Goal: Task Accomplishment & Management: Use online tool/utility

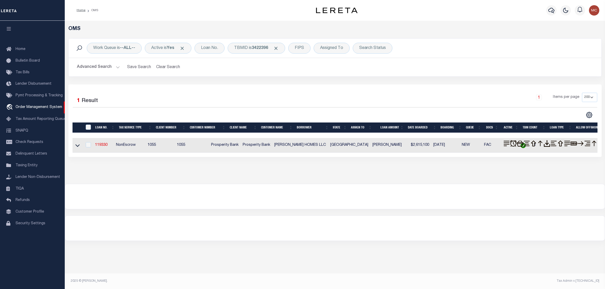
select select "200"
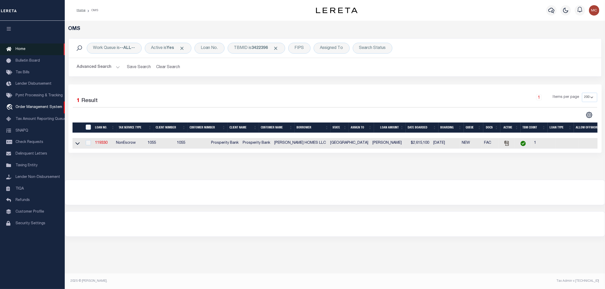
click at [21, 50] on span "Home" at bounding box center [21, 49] width 10 height 4
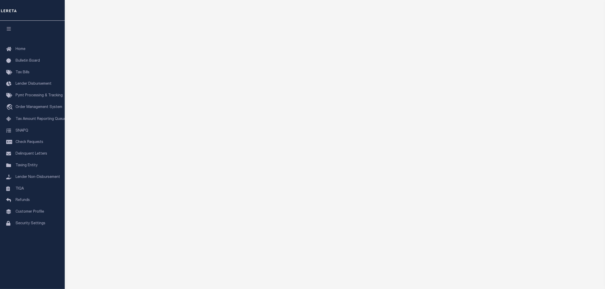
scroll to position [54, 0]
click at [37, 109] on span "Order Management System" at bounding box center [39, 107] width 47 height 4
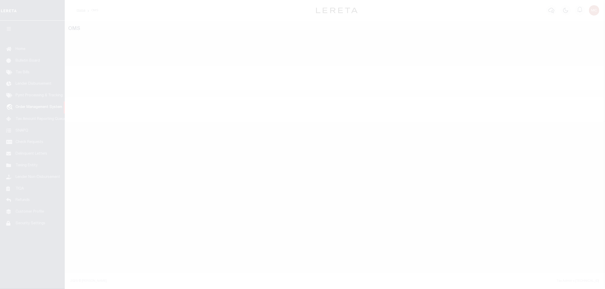
select select "200"
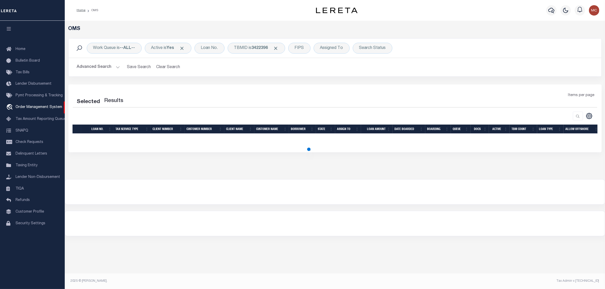
select select "200"
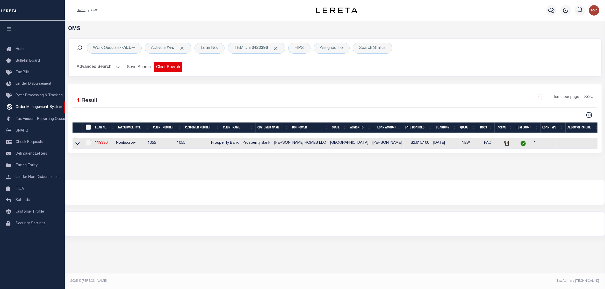
click at [178, 68] on button "Clear Search" at bounding box center [168, 67] width 28 height 10
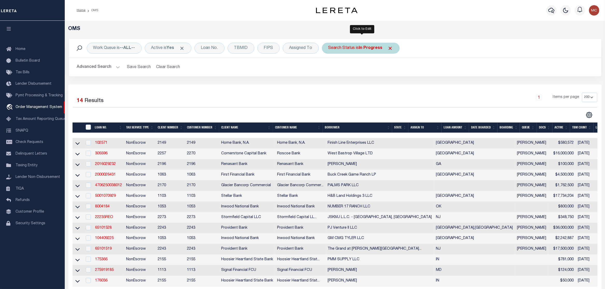
click at [362, 50] on b "In Progress" at bounding box center [371, 48] width 24 height 4
click at [328, 69] on select "Automated Search Bad Parcel Complete Duplicate Parcel High Dollar Reporting In …" at bounding box center [366, 74] width 76 height 10
select select "QC"
click option "Quality Control" at bounding box center [0, 0] width 0 height 0
click at [400, 86] on input "Apply" at bounding box center [396, 84] width 15 height 9
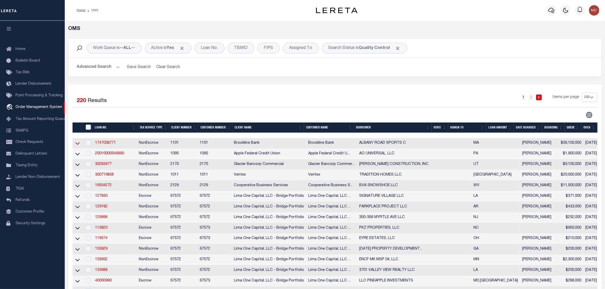
click at [77, 145] on icon at bounding box center [77, 143] width 4 height 3
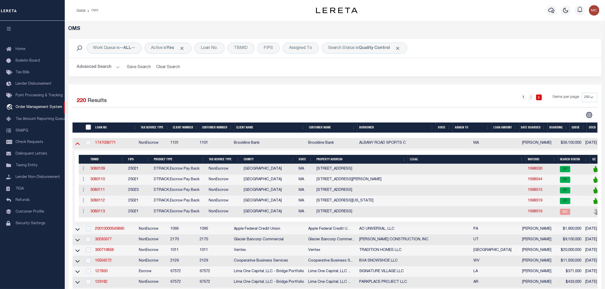
click at [77, 145] on icon at bounding box center [77, 143] width 4 height 5
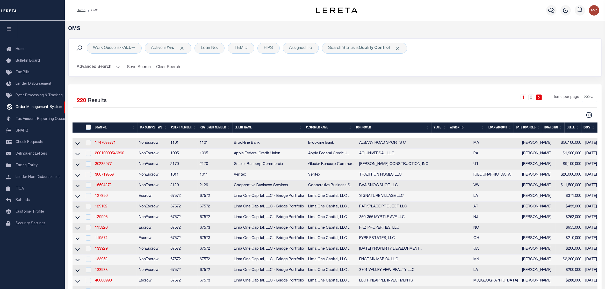
click at [438, 130] on th "State" at bounding box center [439, 127] width 17 height 11
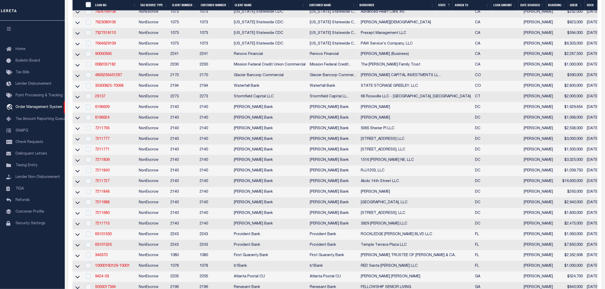
scroll to position [546, 0]
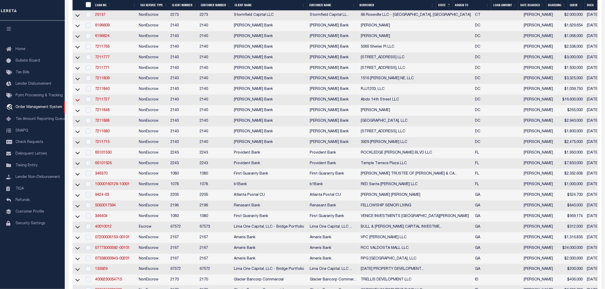
click at [78, 103] on icon at bounding box center [77, 99] width 4 height 5
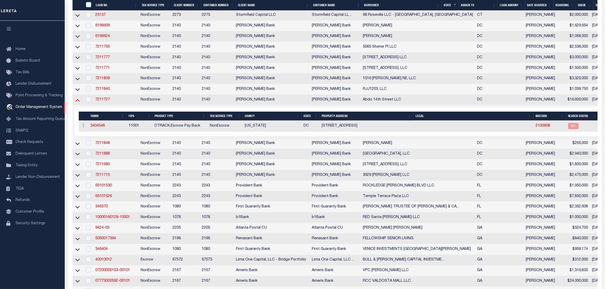
click at [77, 103] on icon at bounding box center [77, 99] width 4 height 5
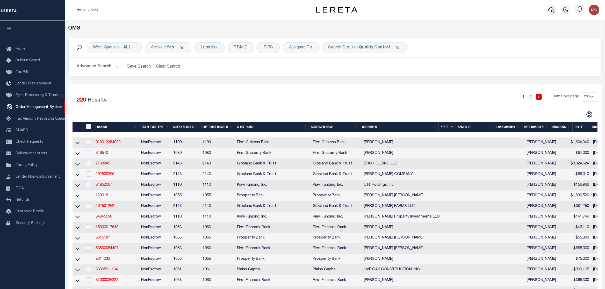
scroll to position [0, 0]
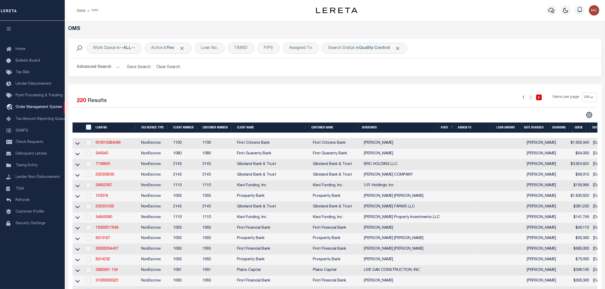
click at [508, 128] on th "LOAN AMOUNT" at bounding box center [507, 127] width 27 height 11
click at [581, 93] on select "10 25 50 100 200" at bounding box center [588, 97] width 15 height 9
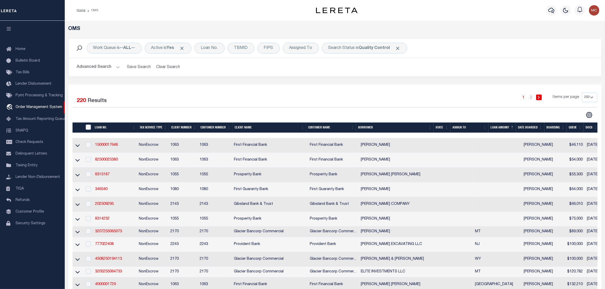
click option "200" at bounding box center [0, 0] width 0 height 0
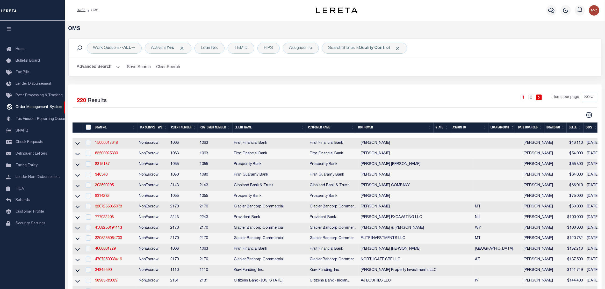
click at [111, 144] on link "15000017648" at bounding box center [106, 143] width 23 height 4
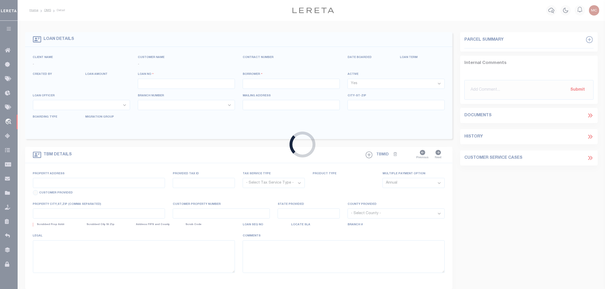
type input "15000017648"
type input "[PERSON_NAME]"
select select
select select "100"
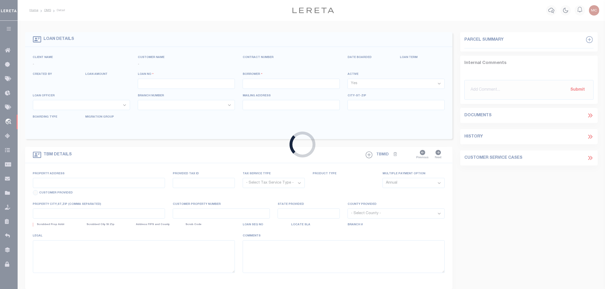
select select "NonEscrow"
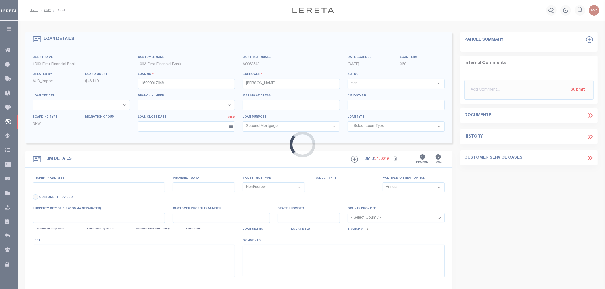
type input "CR 119"
select select
type input "Baird TX 79504"
select select "501"
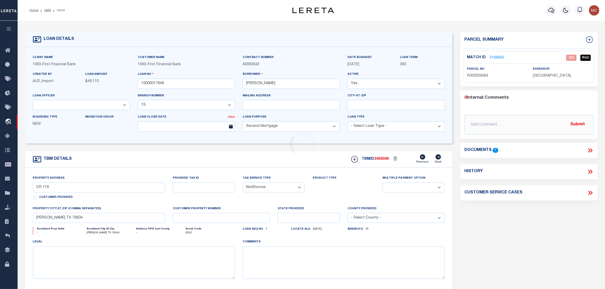
select select "791"
click at [588, 151] on icon at bounding box center [589, 150] width 7 height 7
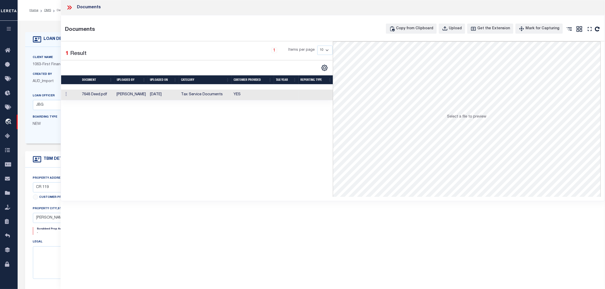
click at [215, 95] on td "Tax Service Documents" at bounding box center [205, 95] width 53 height 11
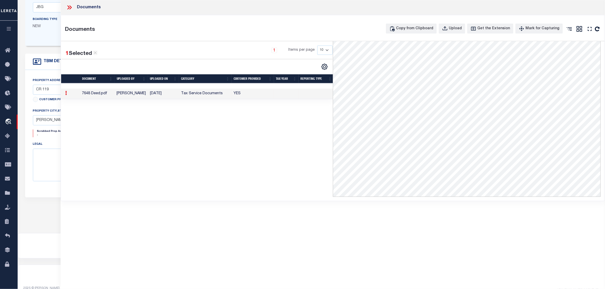
scroll to position [108, 0]
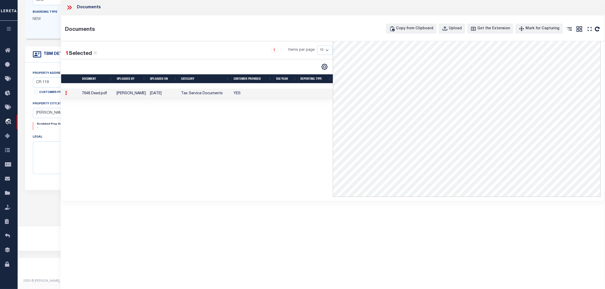
click at [66, 6] on icon at bounding box center [69, 7] width 7 height 7
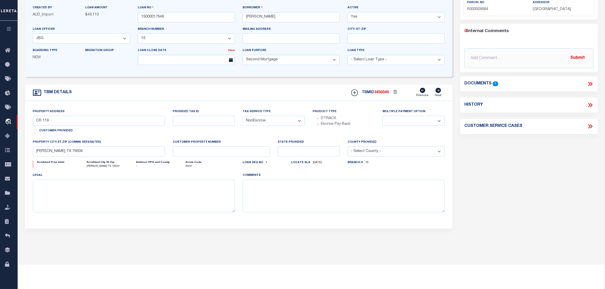
scroll to position [0, 0]
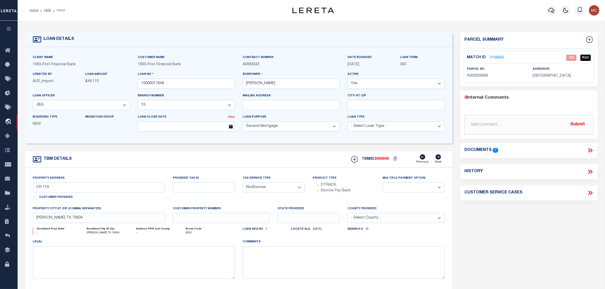
click at [492, 57] on link "2166842" at bounding box center [496, 57] width 14 height 5
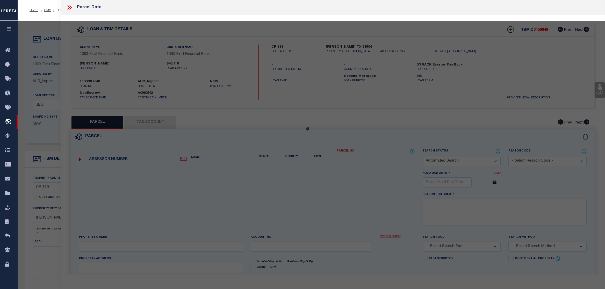
checkbox input "false"
select select "QC"
type input "AEN LAND & CATTLE LLC"
select select "AGF"
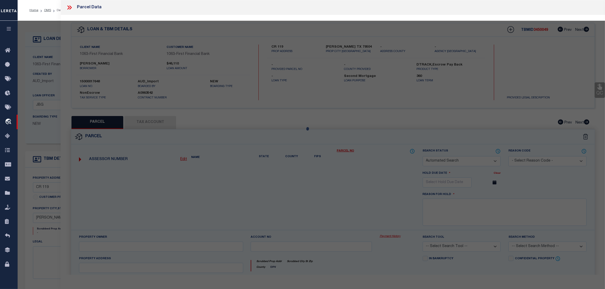
select select "LEG"
type input "Baird TX 79504"
type textarea "Acres 25.000, 1735 82 W P MAY"
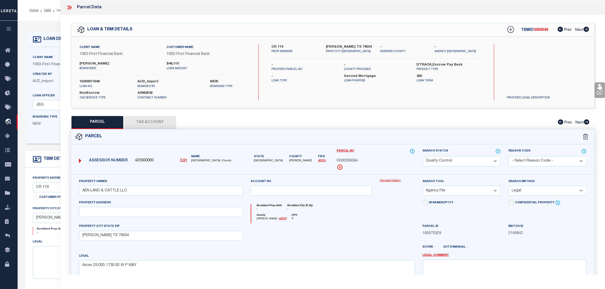
click at [146, 123] on button "Tax Account" at bounding box center [150, 122] width 52 height 13
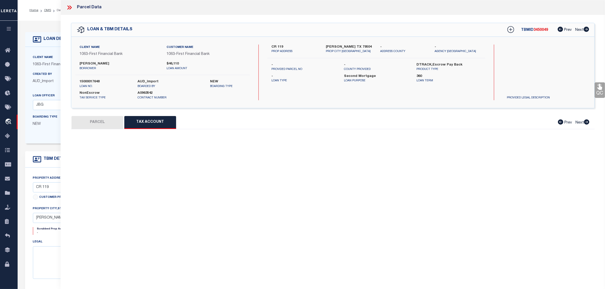
select select "100"
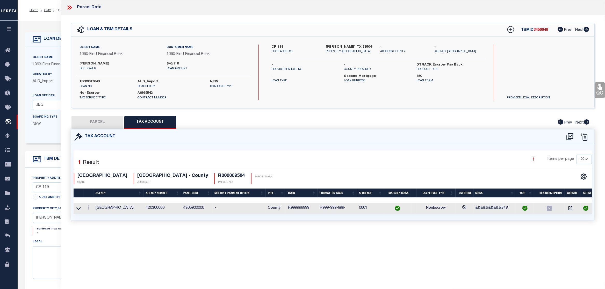
click at [114, 119] on button "PARCEL" at bounding box center [97, 122] width 52 height 13
select select "AS"
select select
checkbox input "false"
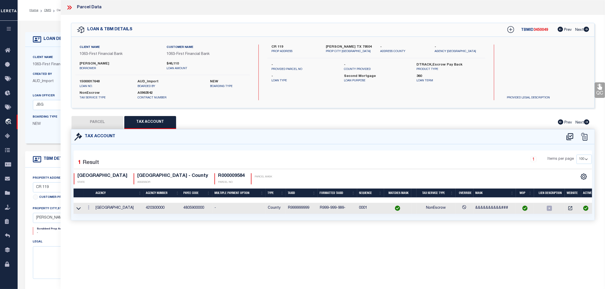
checkbox input "false"
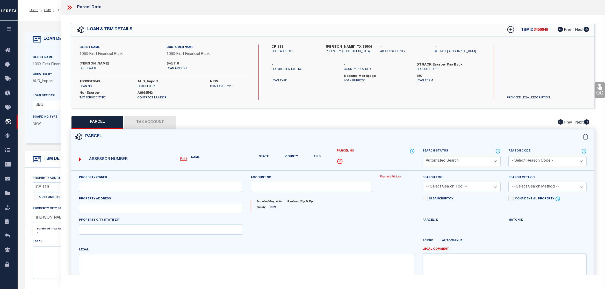
select select "QC"
type input "AEN LAND & CATTLE LLC"
select select "AGF"
select select "LEG"
type input "Baird TX 79504"
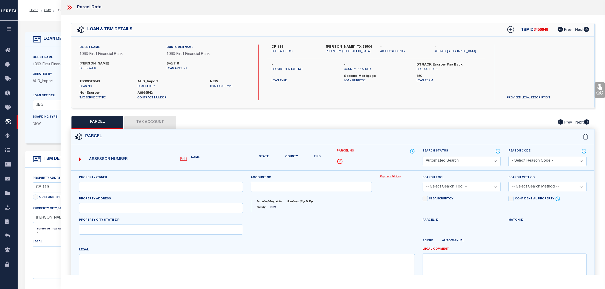
type textarea "Acres 25.000, 1735 82 W P MAY"
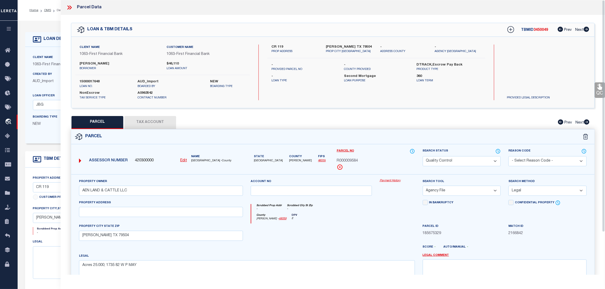
click at [71, 7] on icon at bounding box center [69, 7] width 7 height 7
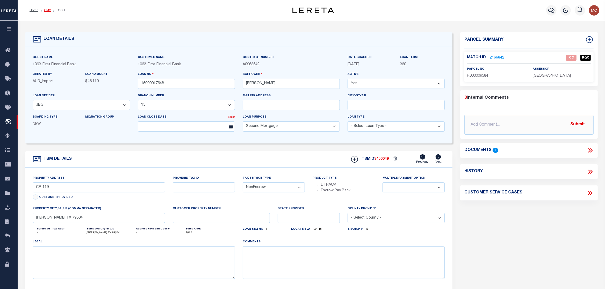
click at [50, 10] on link "OMS" at bounding box center [47, 10] width 7 height 3
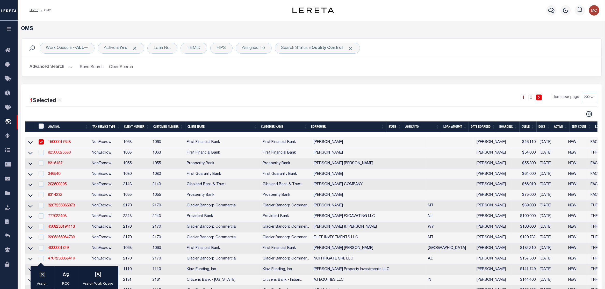
click at [62, 154] on link "82500025380" at bounding box center [59, 153] width 23 height 4
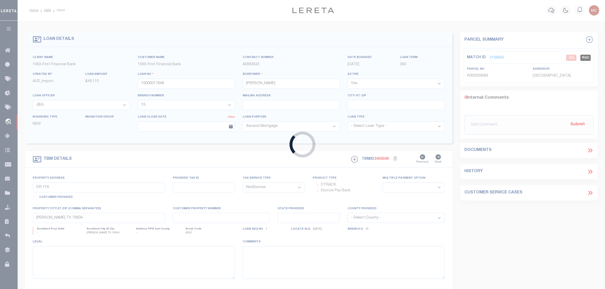
type input "82500025380"
type input "[PERSON_NAME]"
select select "92703"
select select "530"
type input "[GEOGRAPHIC_DATA]"
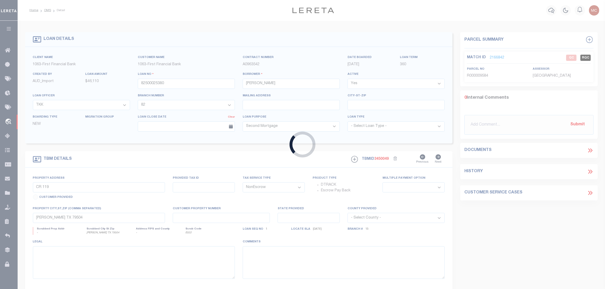
select select
type input "[PERSON_NAME] TX 760080000"
select select "92703"
select select "530"
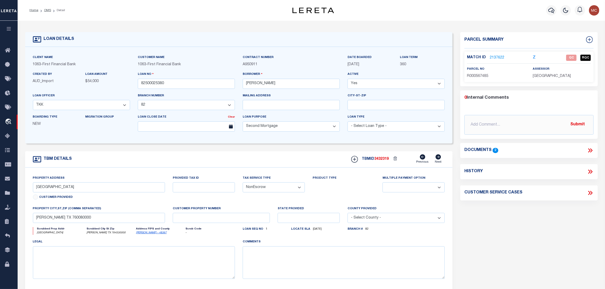
click at [591, 152] on icon at bounding box center [589, 150] width 7 height 7
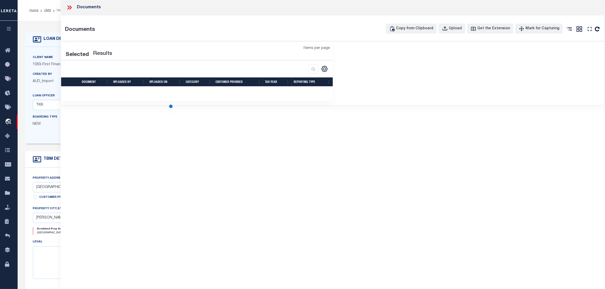
scroll to position [5, 0]
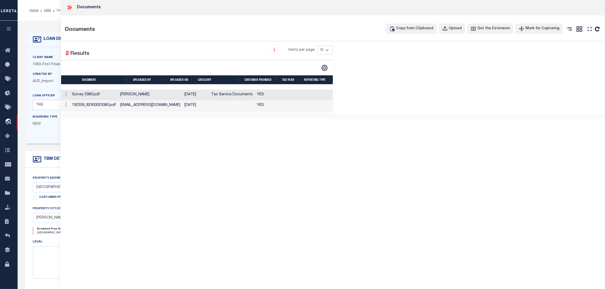
click at [209, 96] on td "Tax Service Documents" at bounding box center [232, 95] width 46 height 11
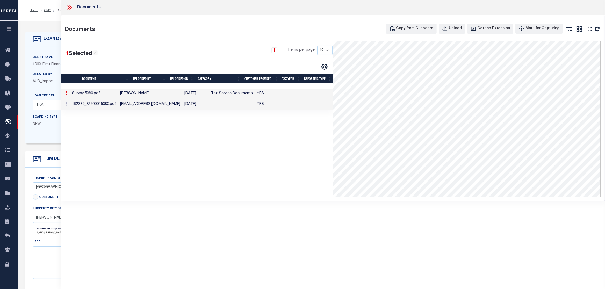
click at [228, 96] on td "Tax Service Documents" at bounding box center [232, 94] width 46 height 11
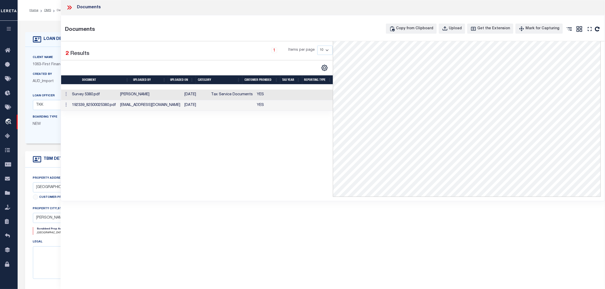
scroll to position [108, 0]
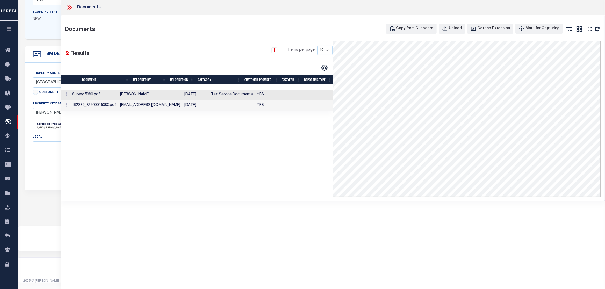
click at [233, 102] on td at bounding box center [232, 105] width 46 height 11
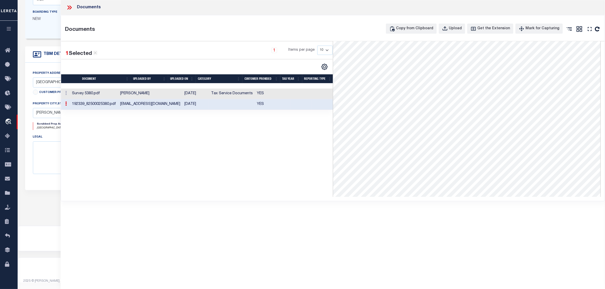
scroll to position [81, 0]
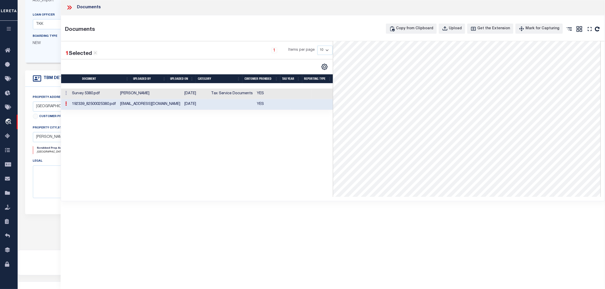
click at [72, 7] on icon at bounding box center [69, 7] width 7 height 7
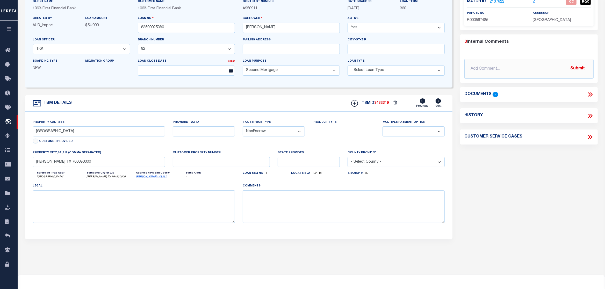
scroll to position [18, 0]
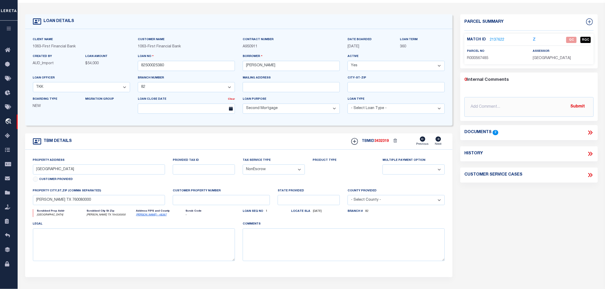
click at [494, 38] on link "2137622" at bounding box center [496, 40] width 14 height 5
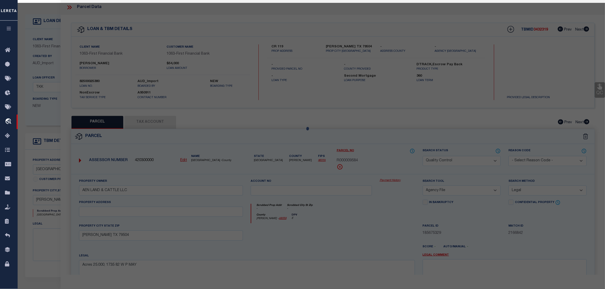
select select "AS"
select select
checkbox input "false"
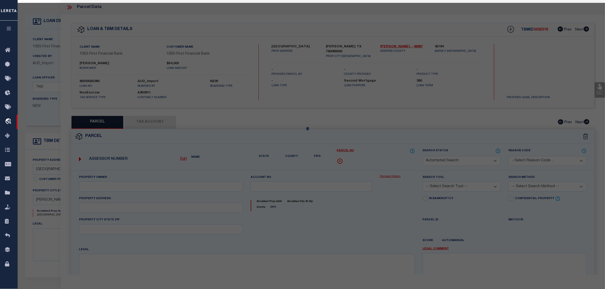
select select "QC"
type input "[PERSON_NAME]/[PERSON_NAME]"
select select "AGW"
select select "LEG"
type input "FM RD 2692 0"
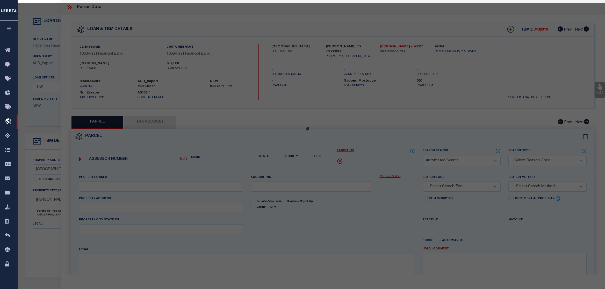
type textarea "Acres: 1.400, [PERSON_NAME] PP LAKE BLK 2 LOT 8 G#P0650-00-00020-008-00-0"
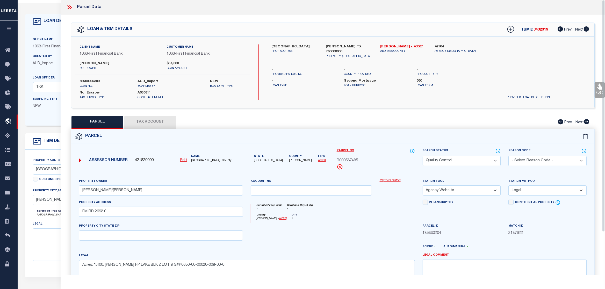
click at [143, 125] on button "Tax Account" at bounding box center [150, 122] width 52 height 13
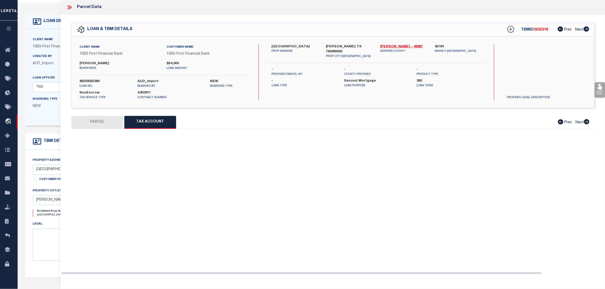
select select "100"
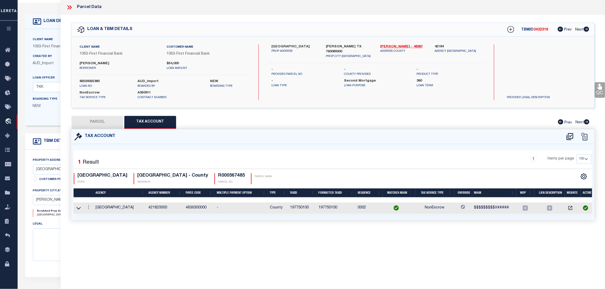
click at [90, 122] on button "PARCEL" at bounding box center [97, 122] width 52 height 13
select select "AS"
select select
checkbox input "false"
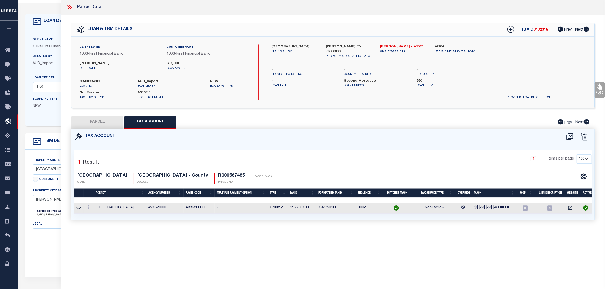
checkbox input "false"
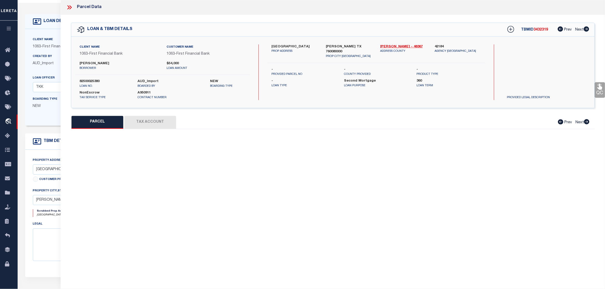
select select "QC"
type input "[PERSON_NAME]/[PERSON_NAME]"
select select "AGW"
select select "LEG"
type input "FM RD 2692 0"
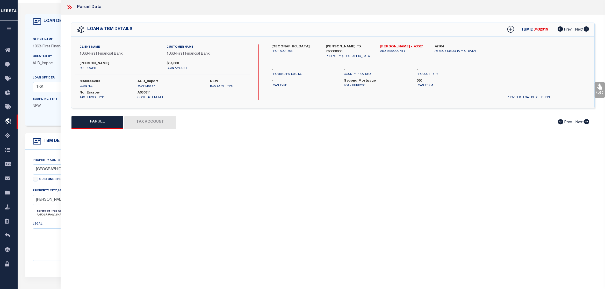
type textarea "Acres: 1.400, [PERSON_NAME] PP LAKE BLK 2 LOT 8 G#P0650-00-00020-008-00-0"
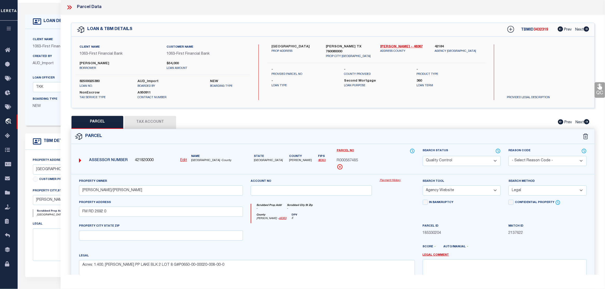
click at [71, 6] on icon at bounding box center [69, 7] width 7 height 7
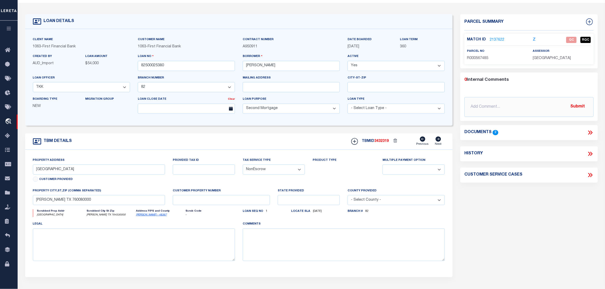
click at [586, 131] on icon at bounding box center [589, 132] width 7 height 7
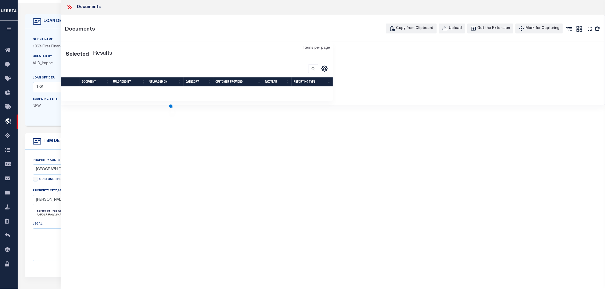
scroll to position [5, 0]
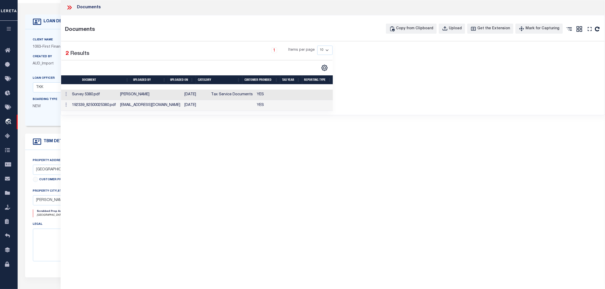
click at [291, 94] on td at bounding box center [301, 95] width 21 height 11
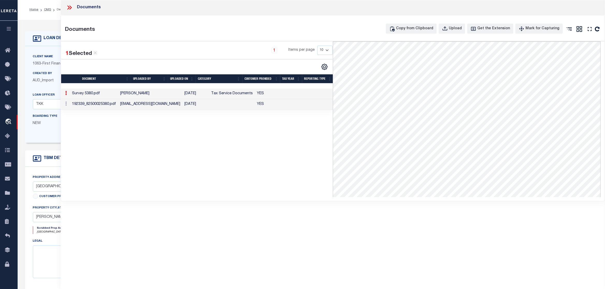
scroll to position [0, 0]
click at [189, 93] on td "[DATE]" at bounding box center [195, 94] width 27 height 11
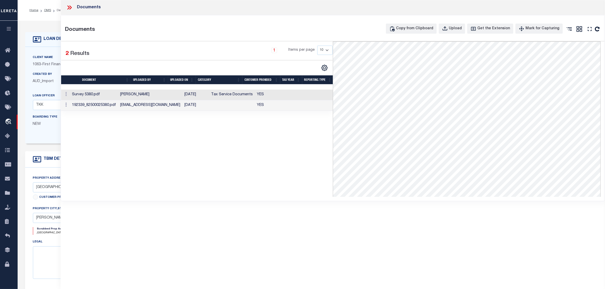
drag, startPoint x: 196, startPoint y: 95, endPoint x: 186, endPoint y: 114, distance: 21.4
click at [196, 102] on tbody "Survey 5380.pdf Jett Patterson 08/19/2025 Tax Service Documents YES 192339_8250…" at bounding box center [201, 100] width 281 height 21
click at [185, 114] on div "1 Selected 2 Results 1 Items per page 10 25 50 100" at bounding box center [196, 118] width 271 height 155
click at [190, 105] on td "[DATE]" at bounding box center [195, 105] width 27 height 11
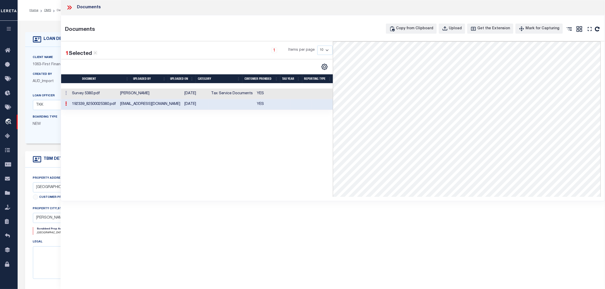
click at [69, 9] on icon at bounding box center [69, 7] width 7 height 7
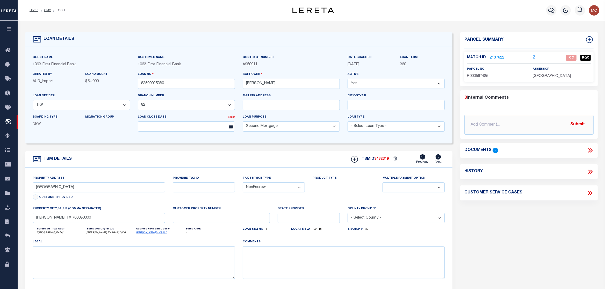
click at [491, 56] on link "2137622" at bounding box center [496, 57] width 14 height 5
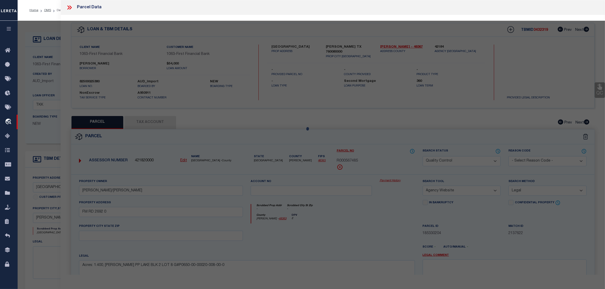
select select "AS"
select select
checkbox input "false"
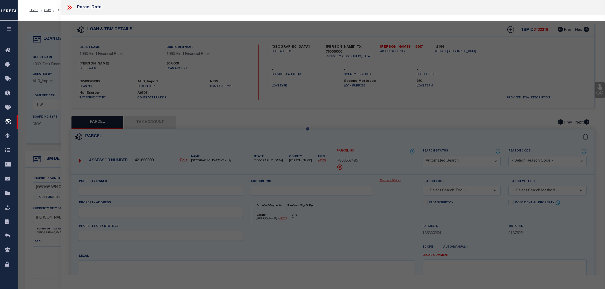
select select "QC"
type input "[PERSON_NAME]/[PERSON_NAME]"
select select "AGW"
select select "LEG"
type input "FM RD 2692 0"
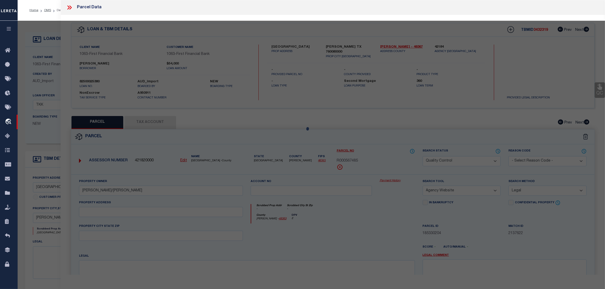
type textarea "Acres: 1.400, [PERSON_NAME] PP LAKE BLK 2 LOT 8 G#P0650-00-00020-008-00-0"
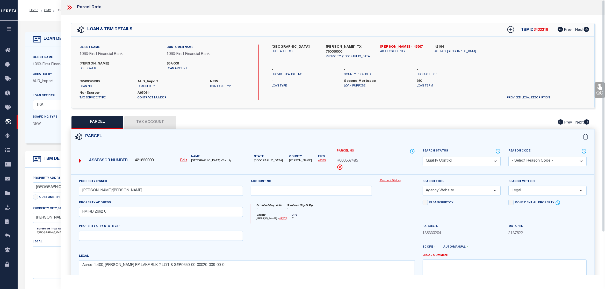
click at [146, 120] on button "Tax Account" at bounding box center [150, 122] width 52 height 13
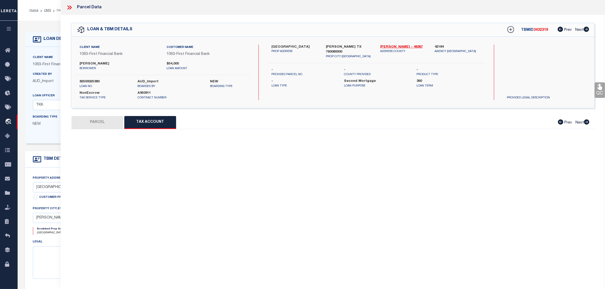
select select "100"
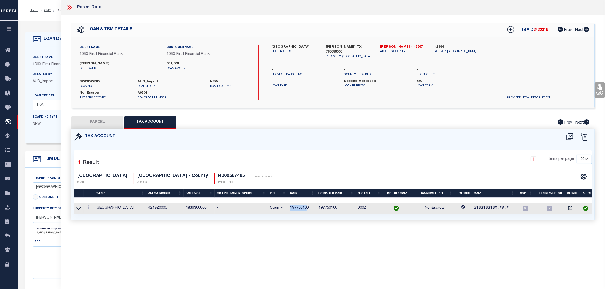
drag, startPoint x: 308, startPoint y: 209, endPoint x: 288, endPoint y: 212, distance: 20.4
click at [288, 212] on tr "PALO PINTO COUNTY 421820000 4836300000 - County 197750100 197750100 0002 NonEsc…" at bounding box center [333, 208] width 520 height 11
click at [295, 209] on td "197750100" at bounding box center [302, 208] width 28 height 11
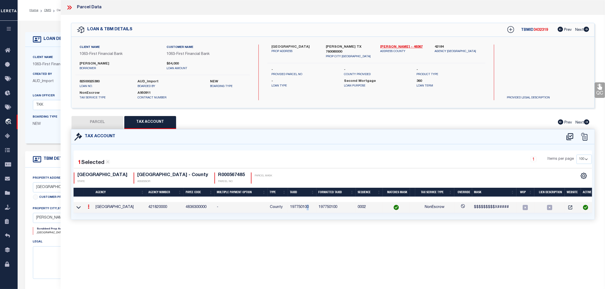
click at [308, 208] on td "197750100" at bounding box center [302, 207] width 28 height 11
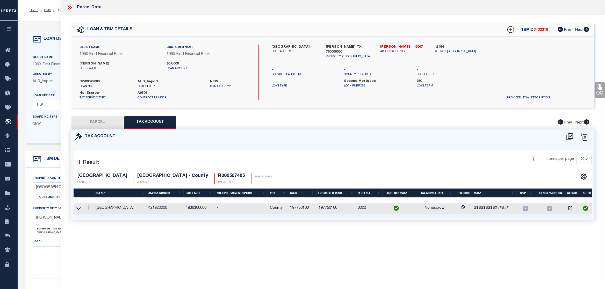
click at [309, 207] on td "197750100" at bounding box center [302, 208] width 28 height 11
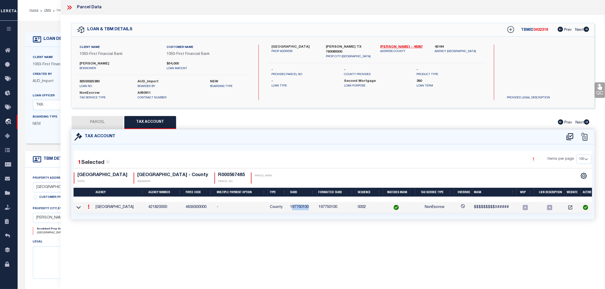
drag, startPoint x: 311, startPoint y: 207, endPoint x: 291, endPoint y: 210, distance: 20.5
click at [291, 210] on td "197750100" at bounding box center [302, 207] width 28 height 11
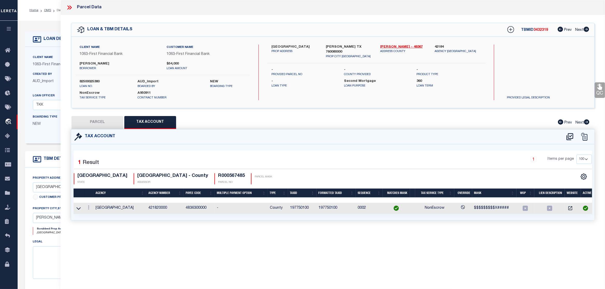
click at [312, 242] on div "Parcel Data QC QC QC - Select Status - Ready to QC" at bounding box center [333, 137] width 544 height 275
drag, startPoint x: 310, startPoint y: 207, endPoint x: 288, endPoint y: 209, distance: 21.9
click at [288, 209] on td "197750100" at bounding box center [302, 208] width 28 height 11
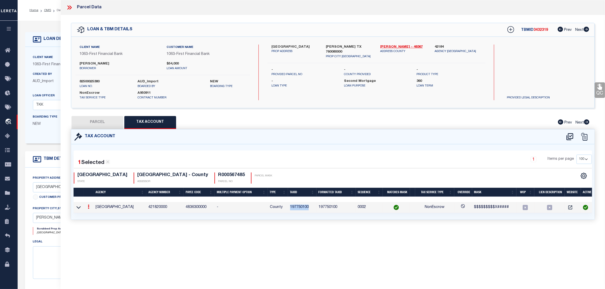
copy td "197750100"
click at [90, 122] on button "PARCEL" at bounding box center [97, 122] width 52 height 13
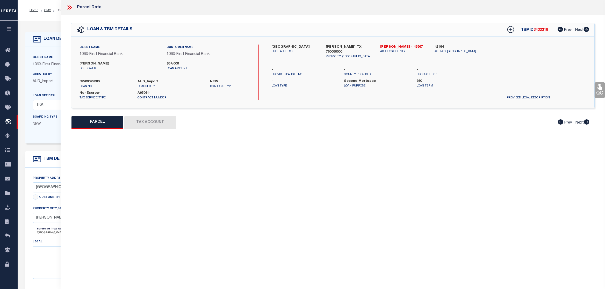
select select "AS"
select select
checkbox input "false"
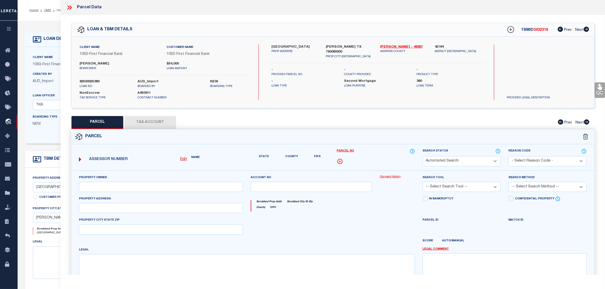
select select "QC"
type input "[PERSON_NAME]/[PERSON_NAME]"
select select "AGW"
select select "LEG"
type input "FM RD 2692 0"
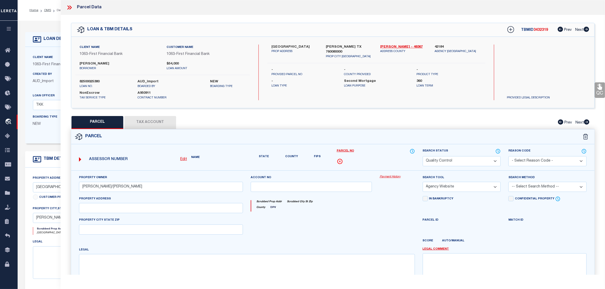
type textarea "Acres: 1.400, [PERSON_NAME] PP LAKE BLK 2 LOT 8 G#P0650-00-00020-008-00-0"
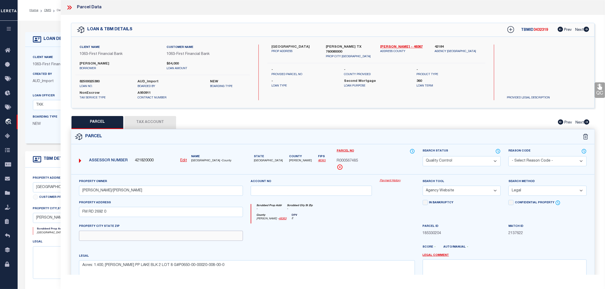
click at [117, 235] on input "text" at bounding box center [161, 236] width 164 height 10
paste input "GORDON"
click at [159, 233] on input "GORDON TX" at bounding box center [161, 236] width 164 height 10
type input "[PERSON_NAME] TX 76453"
click at [373, 235] on div at bounding box center [311, 233] width 129 height 21
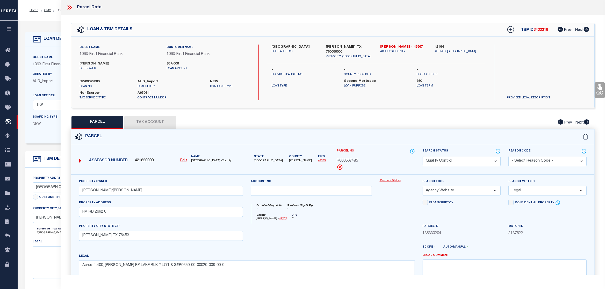
click at [595, 92] on link "QC" at bounding box center [599, 90] width 10 height 16
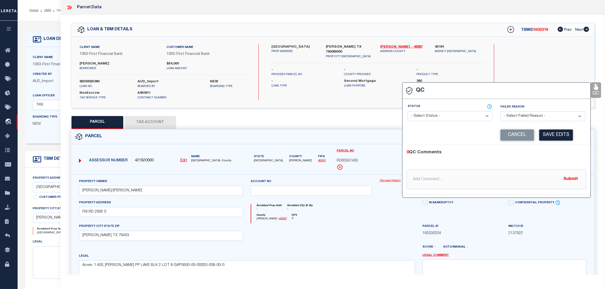
click at [407, 111] on select "- Select Status - Ready to QC Correct Incorrect" at bounding box center [449, 116] width 85 height 10
click option "Correct" at bounding box center [0, 0] width 0 height 0
select select "RQC"
click at [549, 132] on button "Save Edits" at bounding box center [556, 134] width 34 height 11
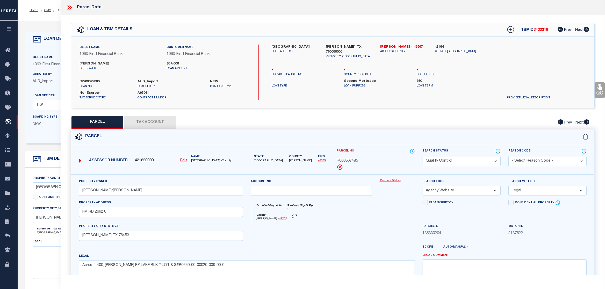
click at [422, 156] on select "Automated Search Bad Parcel Complete Duplicate Parcel High Dollar Reporting In …" at bounding box center [461, 161] width 78 height 10
select select "CP"
click option "Complete" at bounding box center [0, 0] width 0 height 0
click at [380, 232] on div at bounding box center [397, 233] width 43 height 21
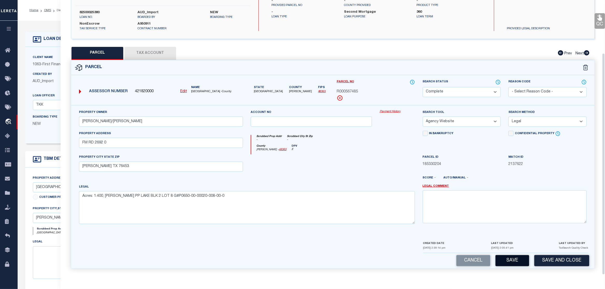
click at [516, 263] on button "Save" at bounding box center [512, 260] width 34 height 11
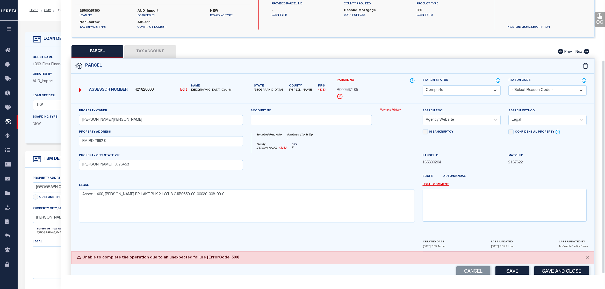
scroll to position [83, 0]
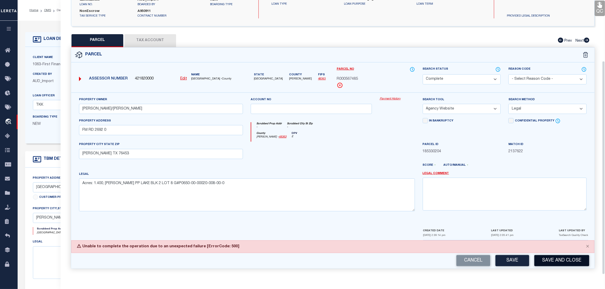
click at [559, 261] on button "Save and Close" at bounding box center [561, 260] width 55 height 11
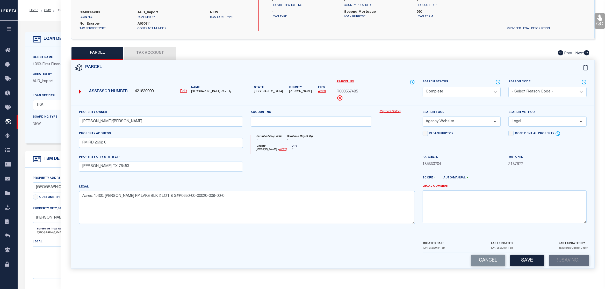
scroll to position [71, 0]
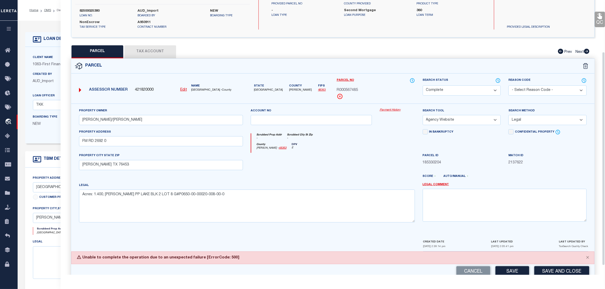
click at [494, 164] on span "185330204" at bounding box center [461, 163] width 78 height 6
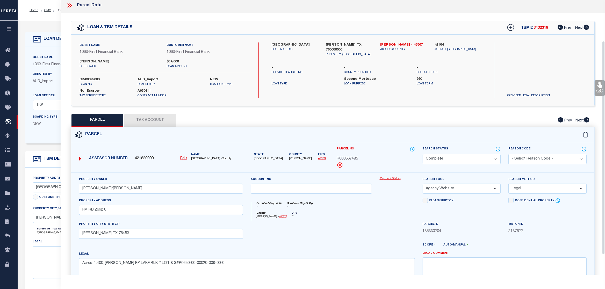
scroll to position [0, 0]
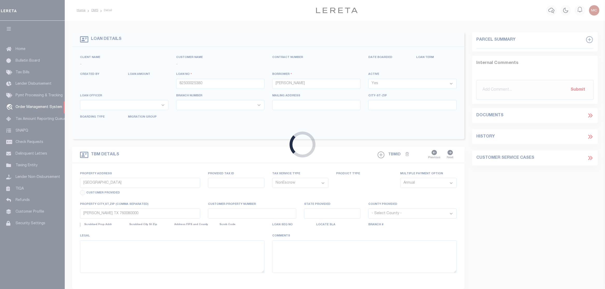
select select "100"
select select "NonEscrow"
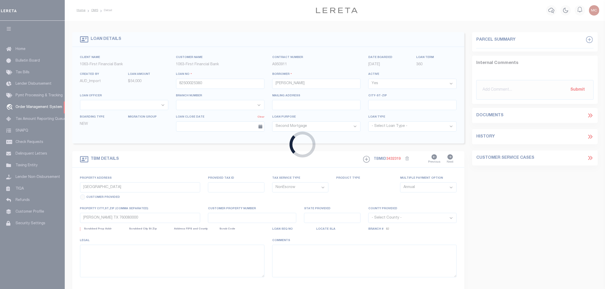
select select
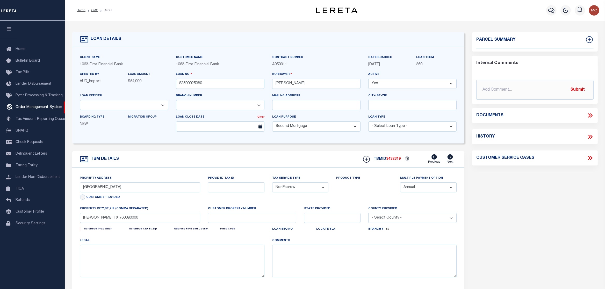
select select "92703"
